Goal: Task Accomplishment & Management: Use online tool/utility

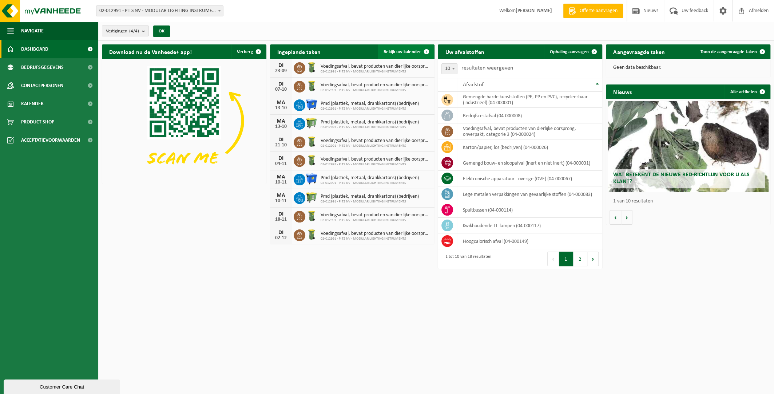
click at [412, 55] on link "Bekijk uw kalender" at bounding box center [406, 51] width 56 height 15
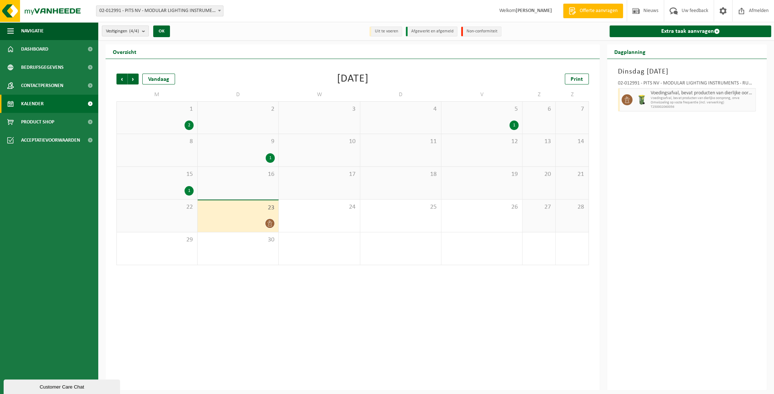
click at [188, 194] on div "1" at bounding box center [189, 190] width 9 height 9
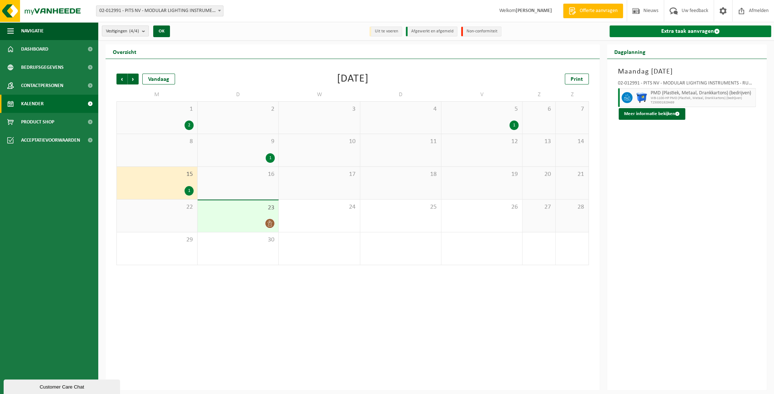
click at [704, 26] on link "Extra taak aanvragen" at bounding box center [691, 31] width 162 height 12
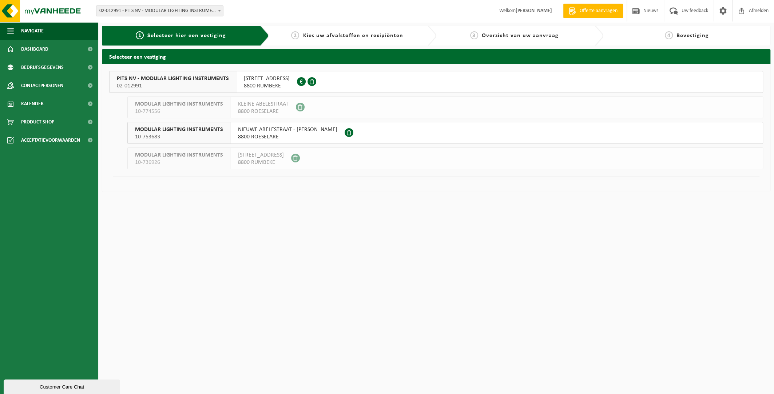
click at [268, 84] on span "8800 RUMBEKE" at bounding box center [267, 85] width 46 height 7
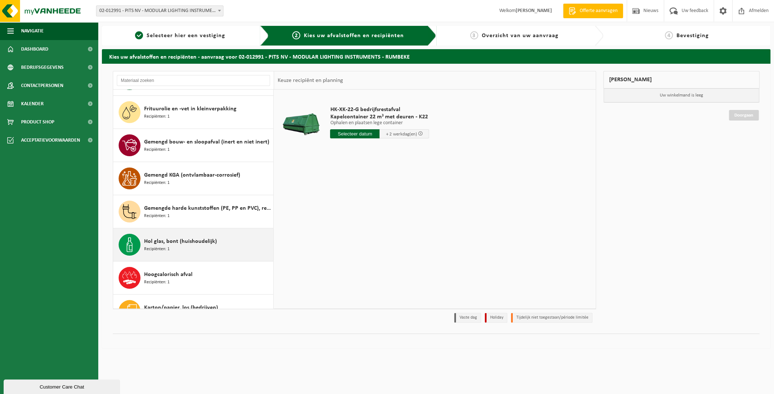
scroll to position [72, 0]
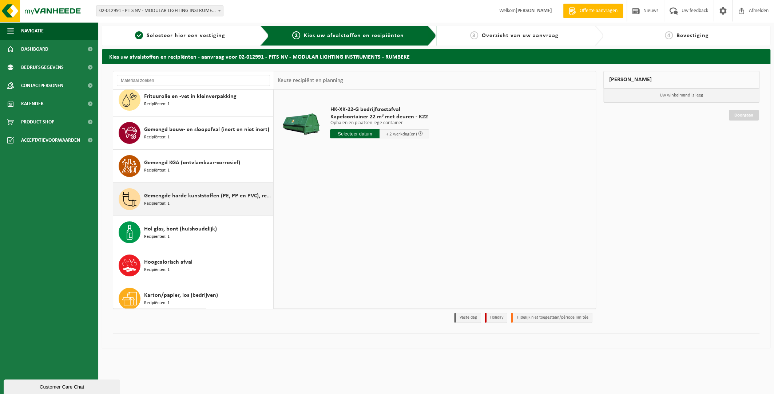
click at [181, 197] on span "Gemengde harde kunststoffen (PE, PP en PVC), recycleerbaar (industrieel)" at bounding box center [207, 195] width 127 height 9
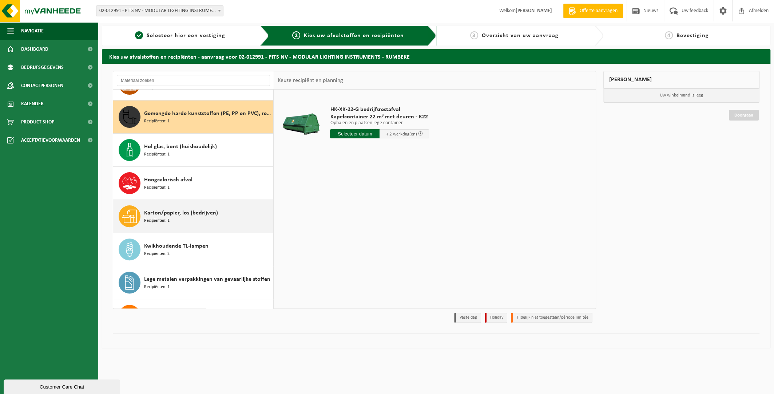
scroll to position [165, 0]
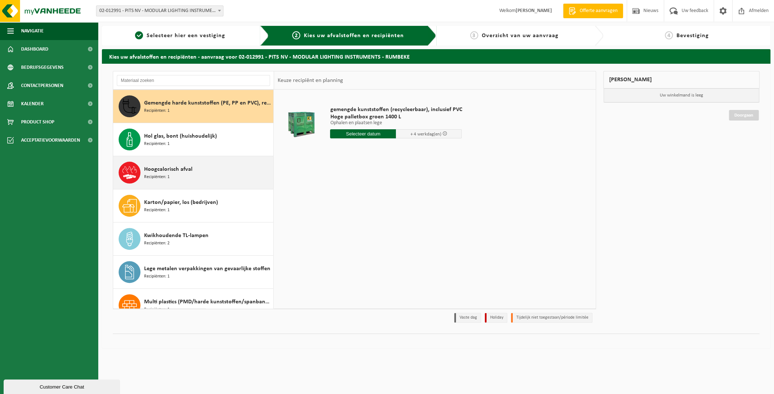
click at [171, 174] on div "Hoogcalorisch afval Recipiënten: 1" at bounding box center [207, 173] width 127 height 22
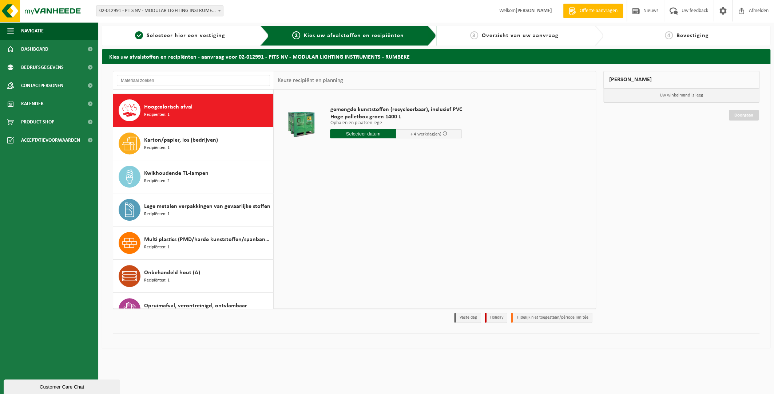
scroll to position [231, 0]
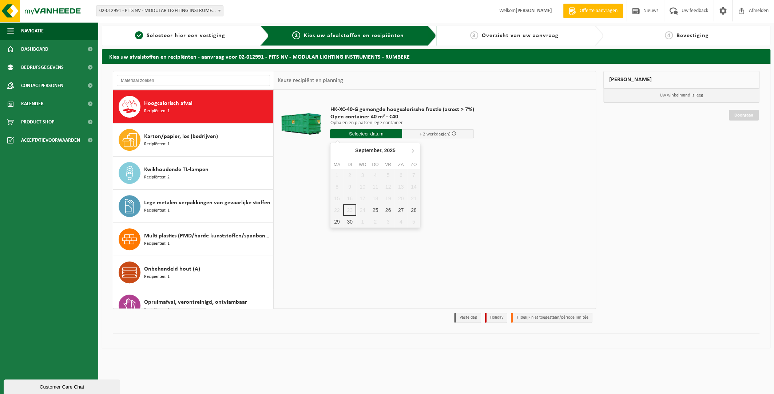
click at [368, 135] on input "text" at bounding box center [366, 133] width 72 height 9
click at [375, 212] on div "25" at bounding box center [375, 210] width 13 height 12
type input "Van 2025-09-25"
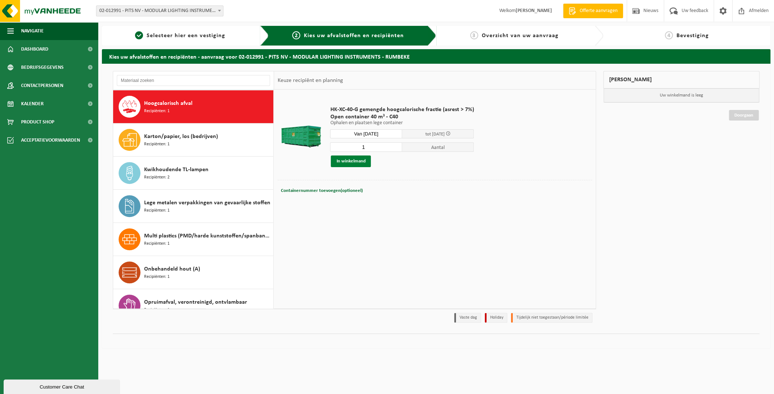
click at [350, 159] on button "In winkelmand" at bounding box center [351, 161] width 40 height 12
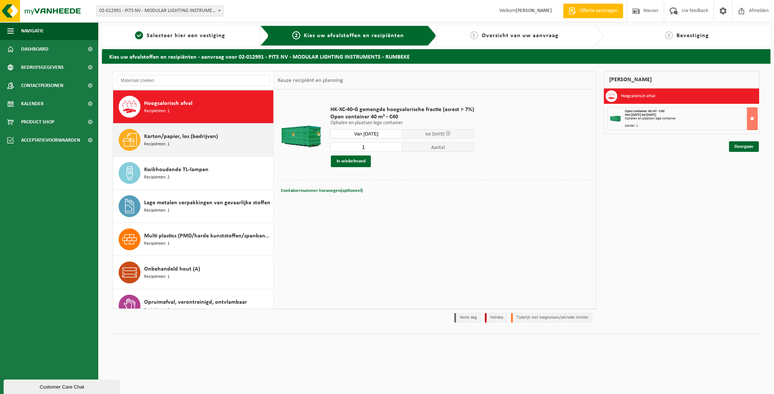
click at [186, 143] on div "Karton/papier, los (bedrijven) Recipiënten: 1" at bounding box center [207, 140] width 127 height 22
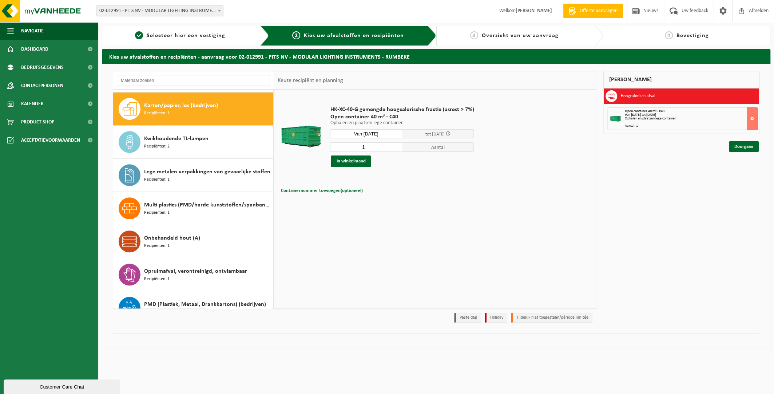
scroll to position [264, 0]
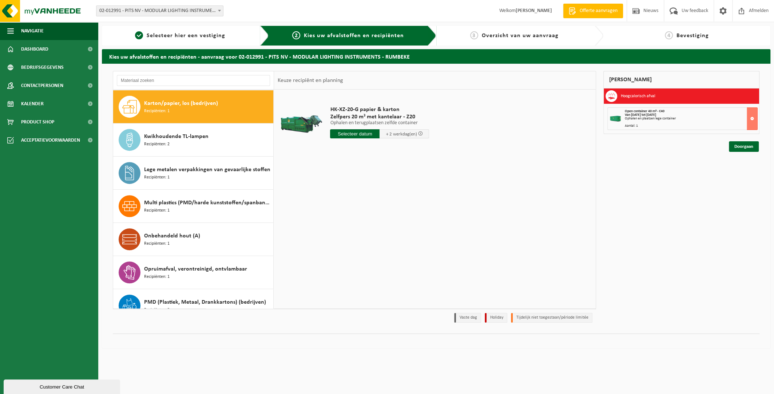
click at [358, 132] on input "text" at bounding box center [355, 133] width 50 height 9
click at [378, 210] on div "25" at bounding box center [375, 210] width 13 height 12
type input "Van 2025-09-25"
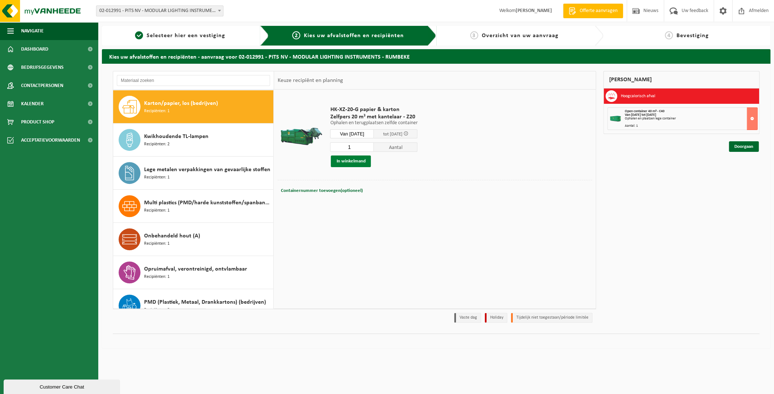
click at [347, 159] on button "In winkelmand" at bounding box center [351, 161] width 40 height 12
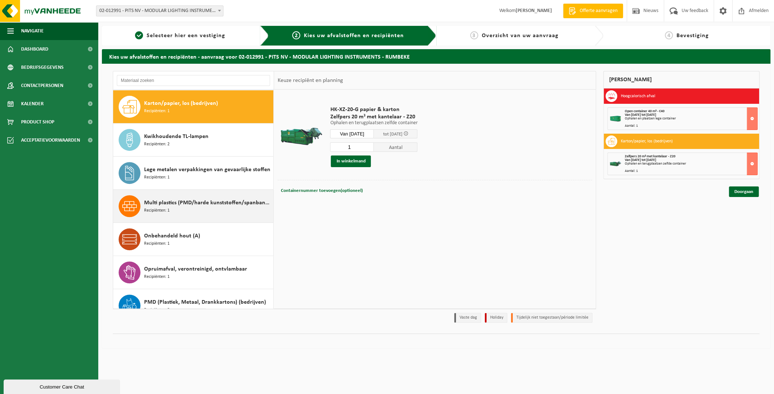
click at [166, 202] on span "Multi plastics (PMD/harde kunststoffen/spanbanden/EPS/folie naturel/folie gemen…" at bounding box center [207, 202] width 127 height 9
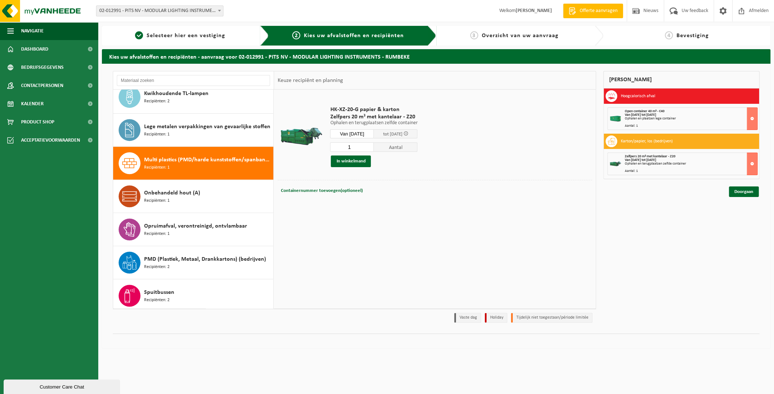
scroll to position [343, 0]
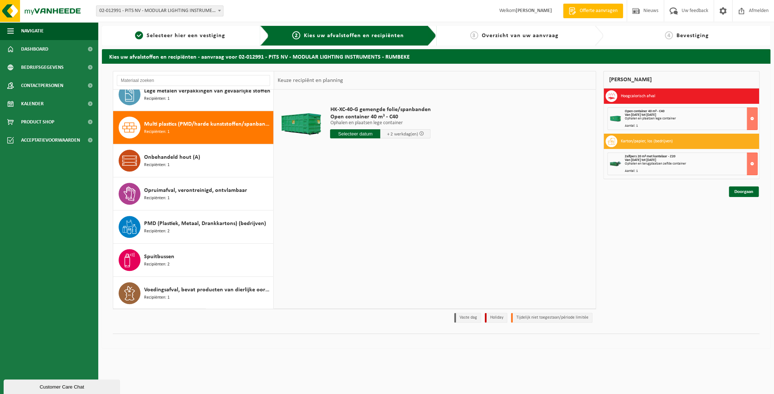
click at [345, 134] on input "text" at bounding box center [355, 133] width 50 height 9
click at [378, 209] on div "25" at bounding box center [375, 210] width 13 height 12
type input "Van 2025-09-25"
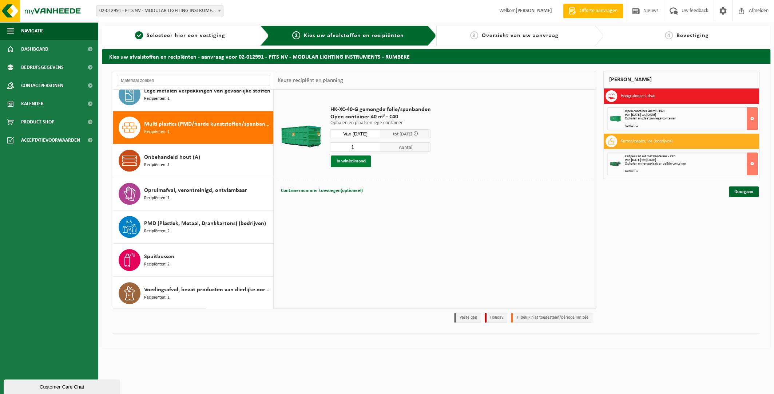
click at [353, 160] on button "In winkelmand" at bounding box center [351, 161] width 40 height 12
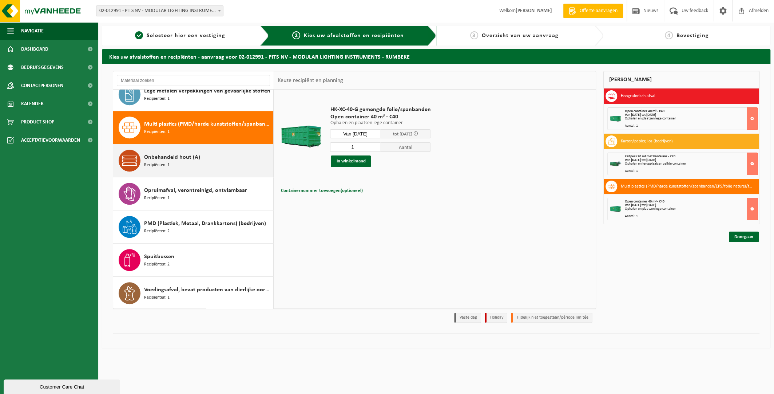
click at [166, 162] on span "Recipiënten: 1" at bounding box center [156, 165] width 25 height 7
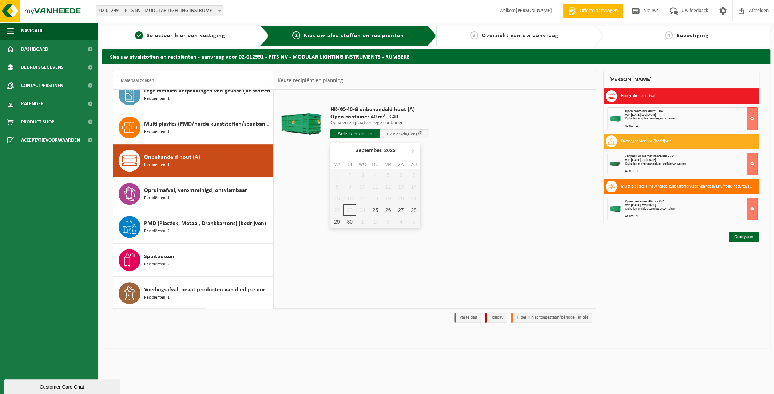
click at [361, 135] on input "text" at bounding box center [355, 133] width 50 height 9
click at [379, 213] on div "25" at bounding box center [375, 210] width 13 height 12
type input "Van 2025-09-25"
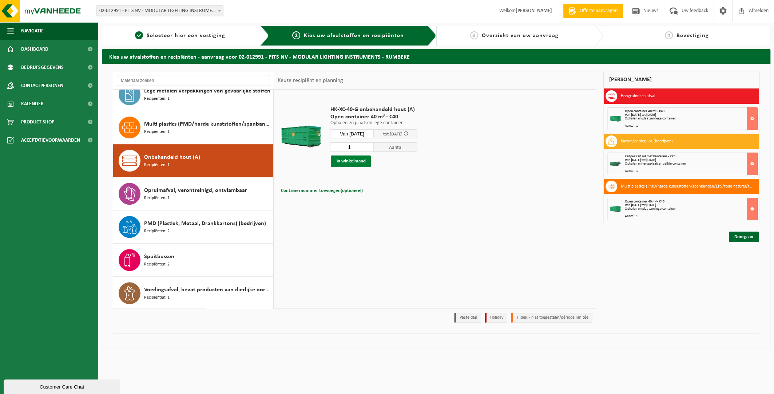
click at [354, 160] on button "In winkelmand" at bounding box center [351, 161] width 40 height 12
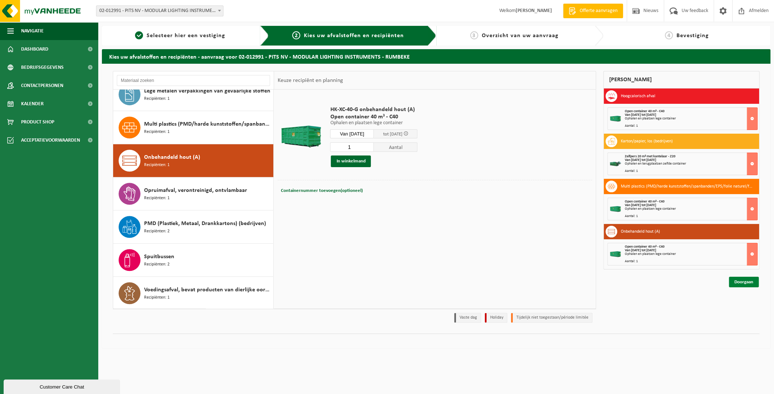
click at [739, 284] on link "Doorgaan" at bounding box center [744, 282] width 30 height 11
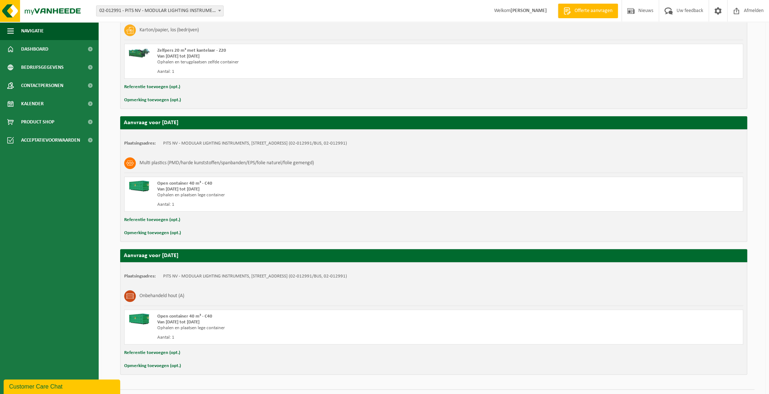
scroll to position [315, 0]
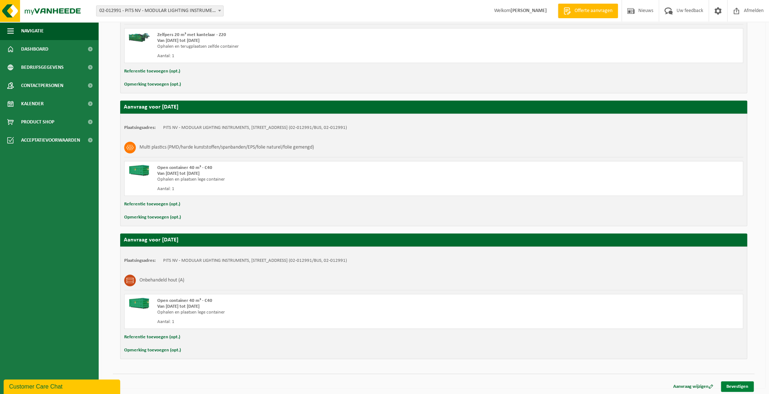
click at [733, 388] on link "Bevestigen" at bounding box center [737, 386] width 33 height 11
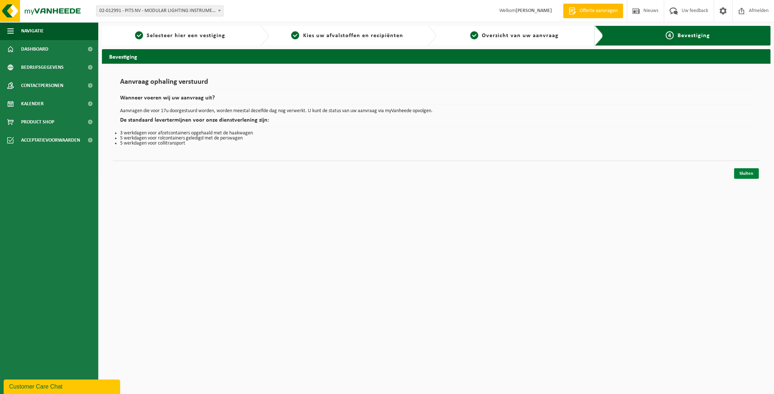
click at [752, 174] on link "Sluiten" at bounding box center [746, 173] width 25 height 11
